Goal: Task Accomplishment & Management: Complete application form

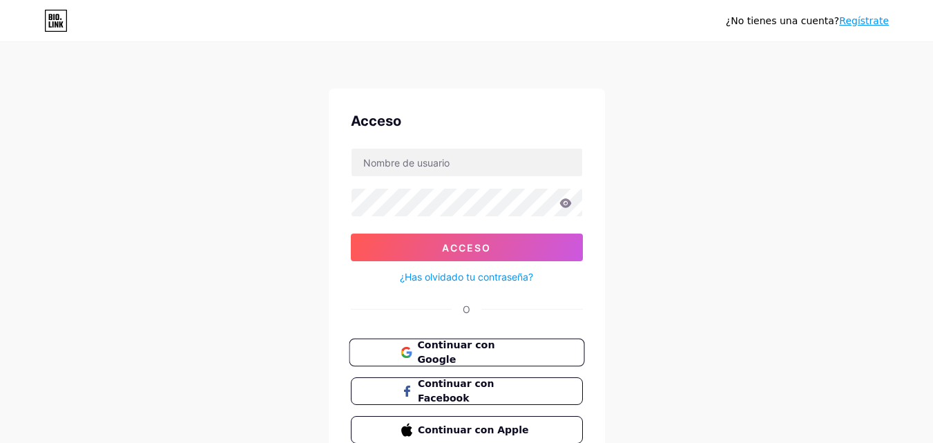
click at [494, 355] on font "Continuar con Google" at bounding box center [455, 352] width 77 height 26
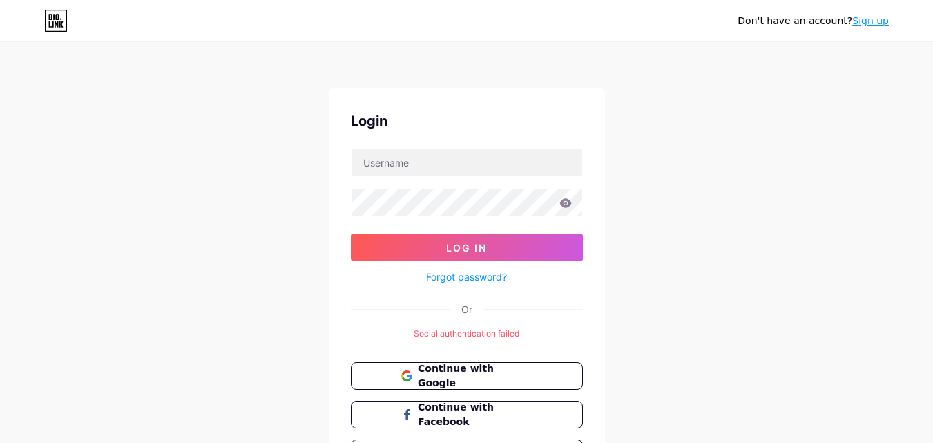
click at [881, 23] on link "Sign up" at bounding box center [870, 20] width 37 height 11
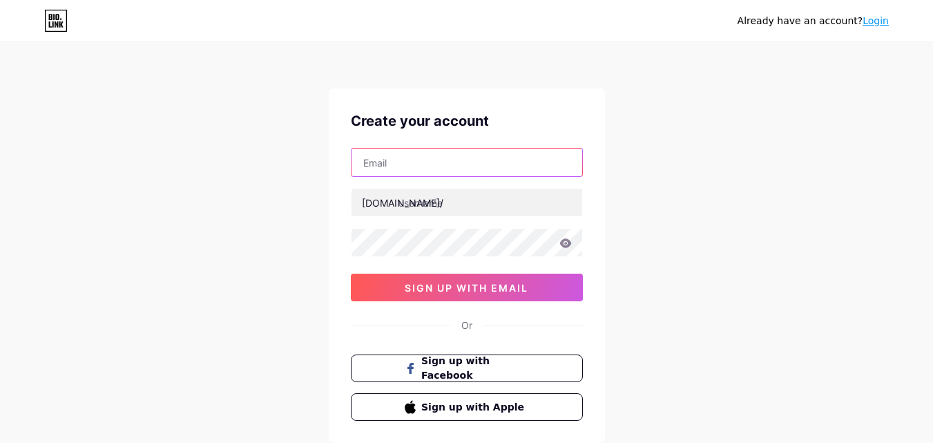
click at [484, 159] on input "text" at bounding box center [467, 162] width 231 height 28
type input "camilafoox1@gmail.com"
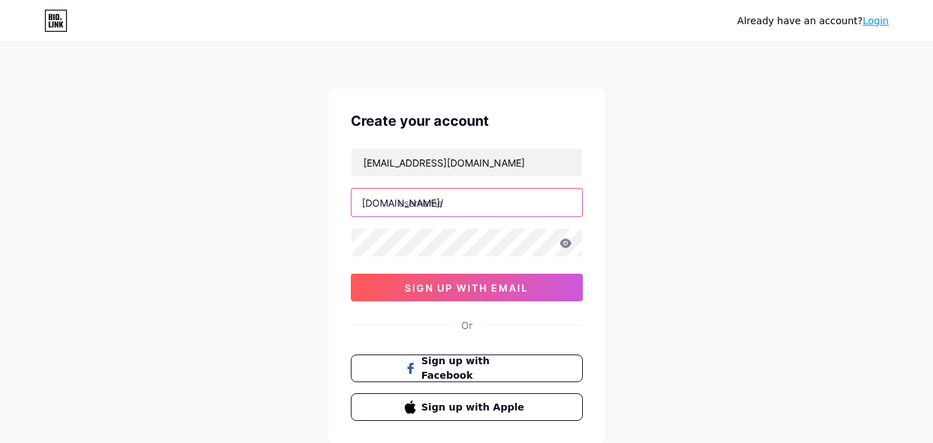
click at [474, 201] on input "text" at bounding box center [467, 203] width 231 height 28
type input "camilafoox"
click at [563, 242] on icon at bounding box center [565, 242] width 12 height 9
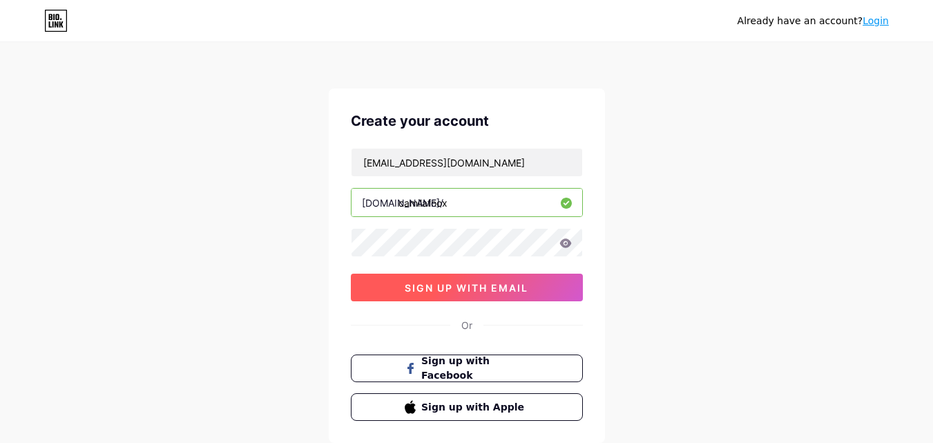
click at [481, 289] on span "sign up with email" at bounding box center [467, 288] width 124 height 12
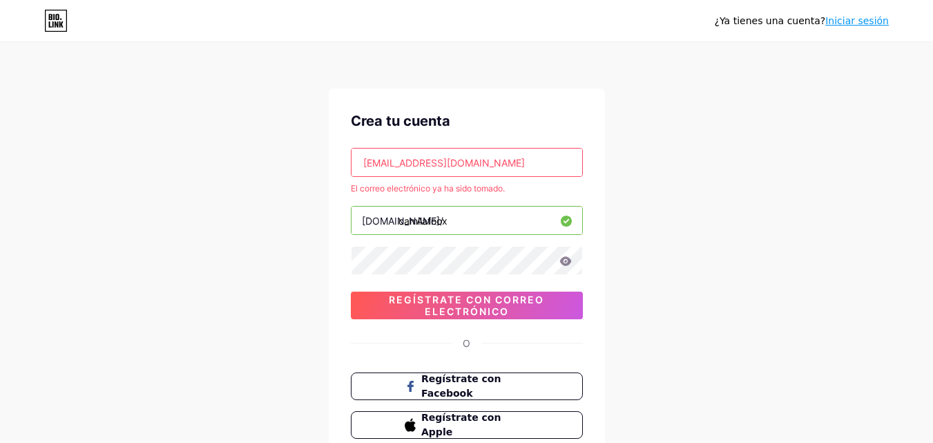
click at [858, 22] on font "Iniciar sesión" at bounding box center [857, 20] width 64 height 11
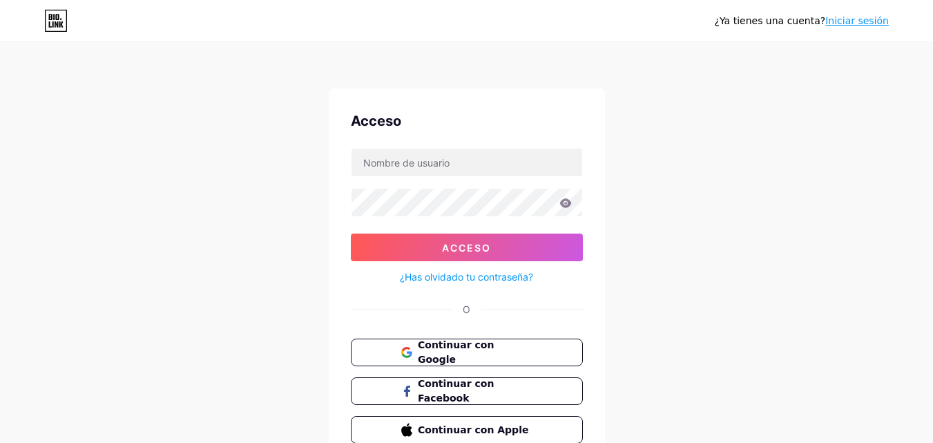
click at [508, 182] on form "Acceso ¿Has olvidado tu contraseña?" at bounding box center [467, 216] width 232 height 137
click at [506, 164] on input "text" at bounding box center [467, 162] width 231 height 28
type input "camilafoox1@gmail.com"
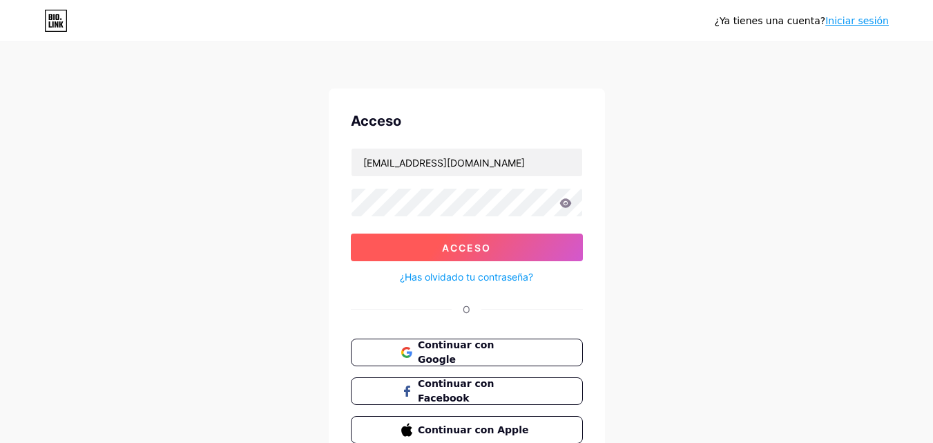
click at [519, 243] on button "Acceso" at bounding box center [467, 247] width 232 height 28
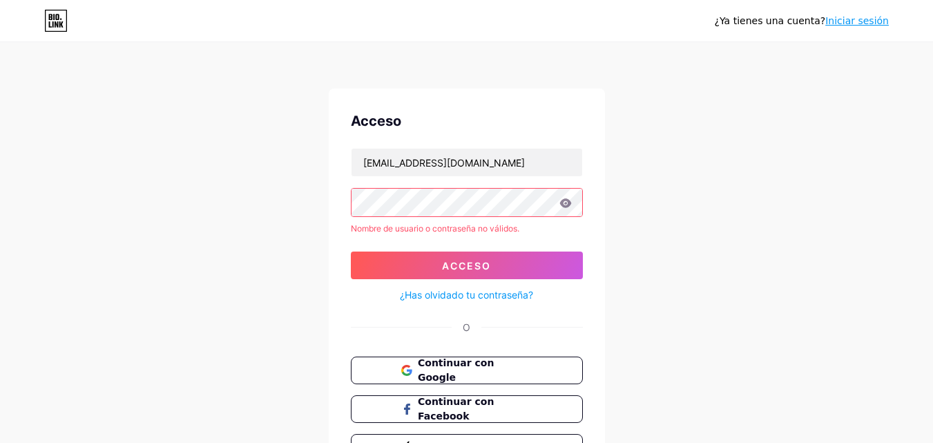
click at [566, 200] on icon at bounding box center [565, 202] width 12 height 9
click at [473, 222] on div "Nombre de usuario o contraseña no válidos." at bounding box center [467, 228] width 232 height 12
click at [405, 258] on button "Acceso" at bounding box center [467, 265] width 232 height 28
click at [422, 296] on font "¿Has olvidado tu contraseña?" at bounding box center [466, 295] width 133 height 12
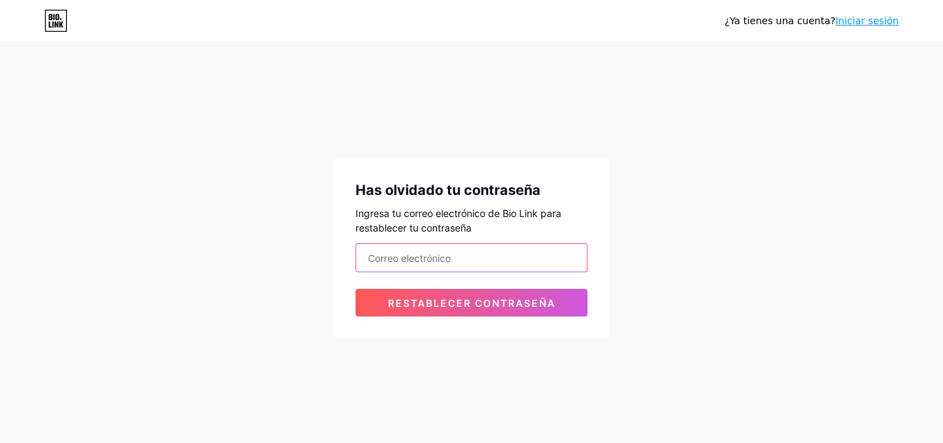
click at [432, 258] on input "email" at bounding box center [471, 258] width 231 height 28
type input "camilafoox1@gmail.com"
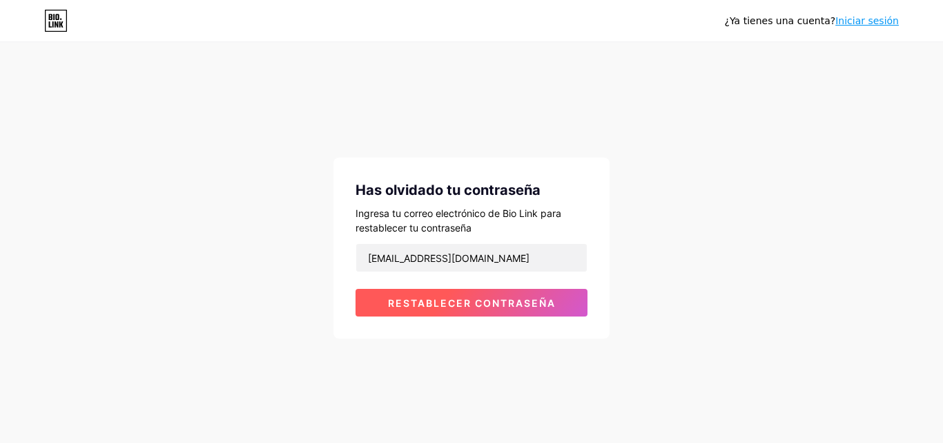
click at [453, 310] on button "Restablecer contraseña" at bounding box center [472, 303] width 232 height 28
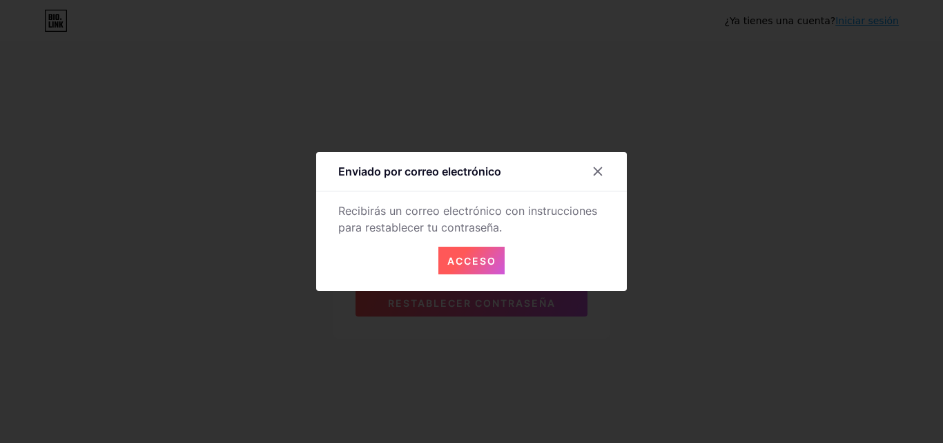
click at [480, 261] on font "Acceso" at bounding box center [471, 261] width 49 height 12
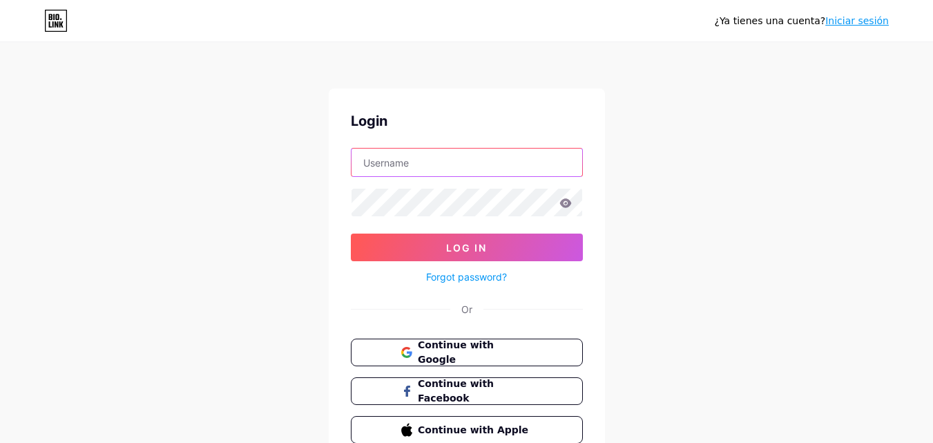
type input "camilafoox1@gmail.com"
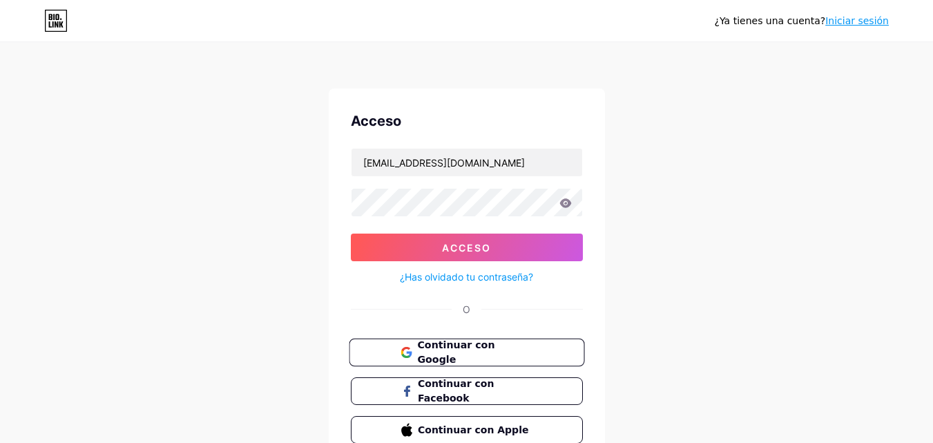
click at [517, 340] on button "Continuar con Google" at bounding box center [466, 352] width 235 height 28
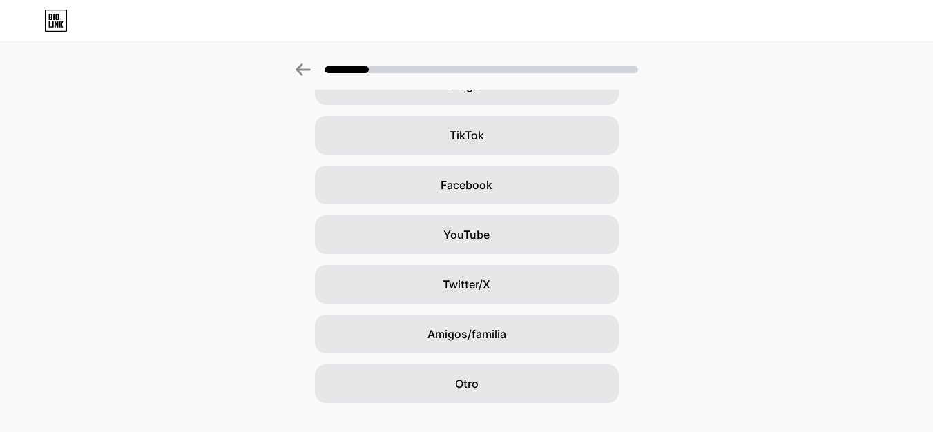
scroll to position [163, 0]
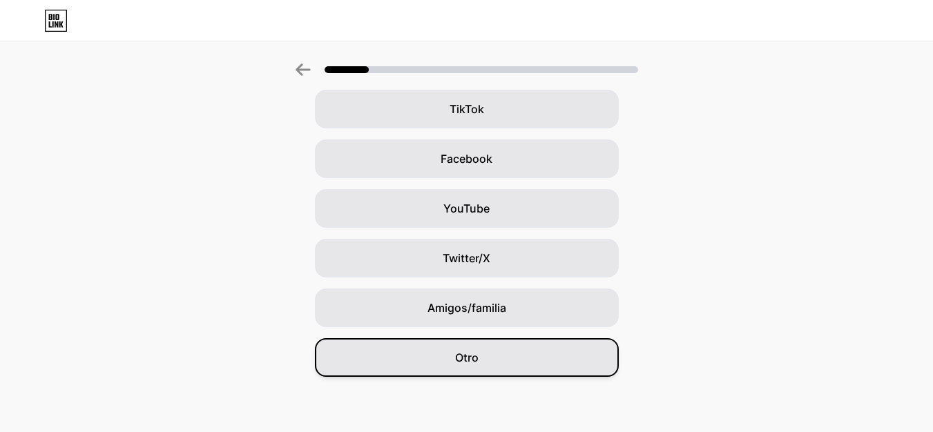
click at [598, 374] on div "Otro" at bounding box center [467, 357] width 304 height 39
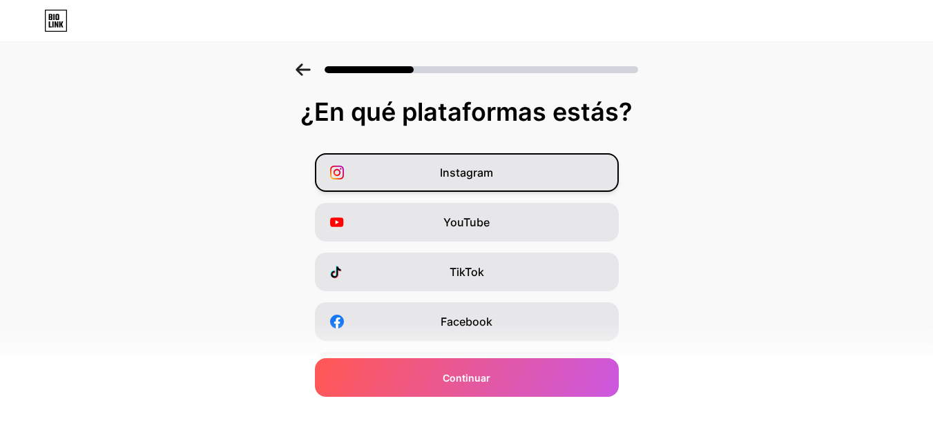
click at [493, 176] on font "Instagram" at bounding box center [466, 173] width 53 height 14
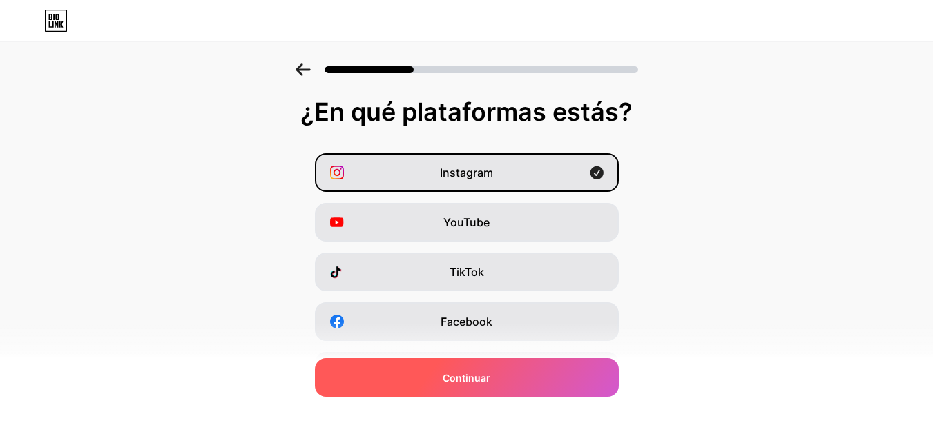
click at [479, 375] on font "Continuar" at bounding box center [467, 378] width 48 height 12
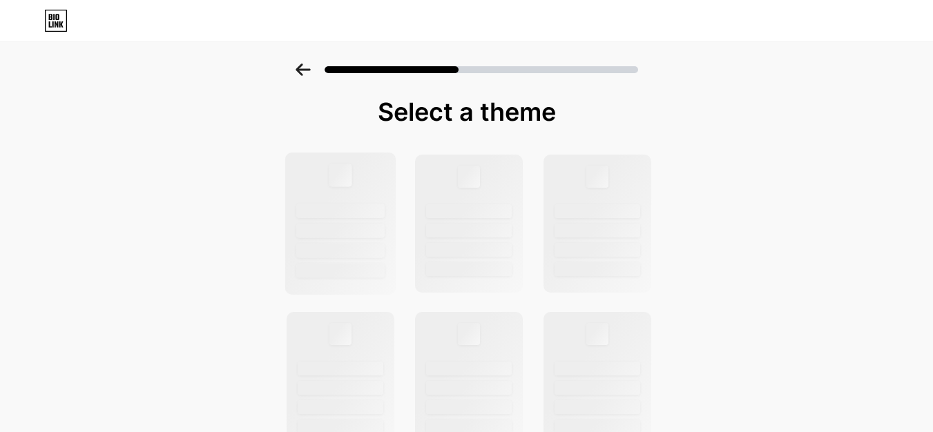
click at [381, 205] on div at bounding box center [340, 211] width 88 height 15
click at [450, 218] on div at bounding box center [468, 224] width 111 height 142
click at [608, 222] on div at bounding box center [596, 224] width 111 height 142
click at [50, 20] on icon at bounding box center [50, 17] width 3 height 6
